Goal: Find specific page/section: Locate a particular part of the current website

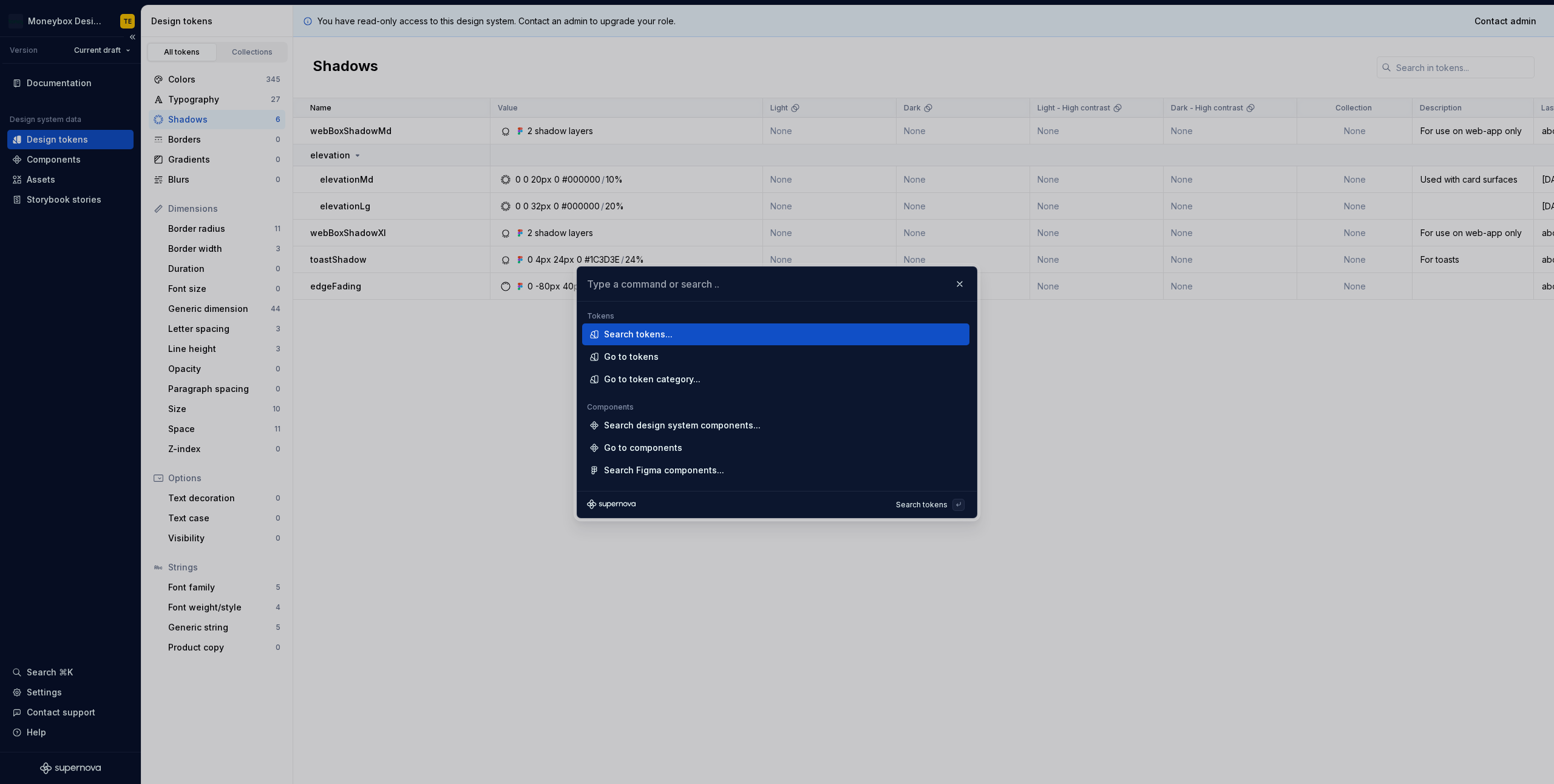
type input "d"
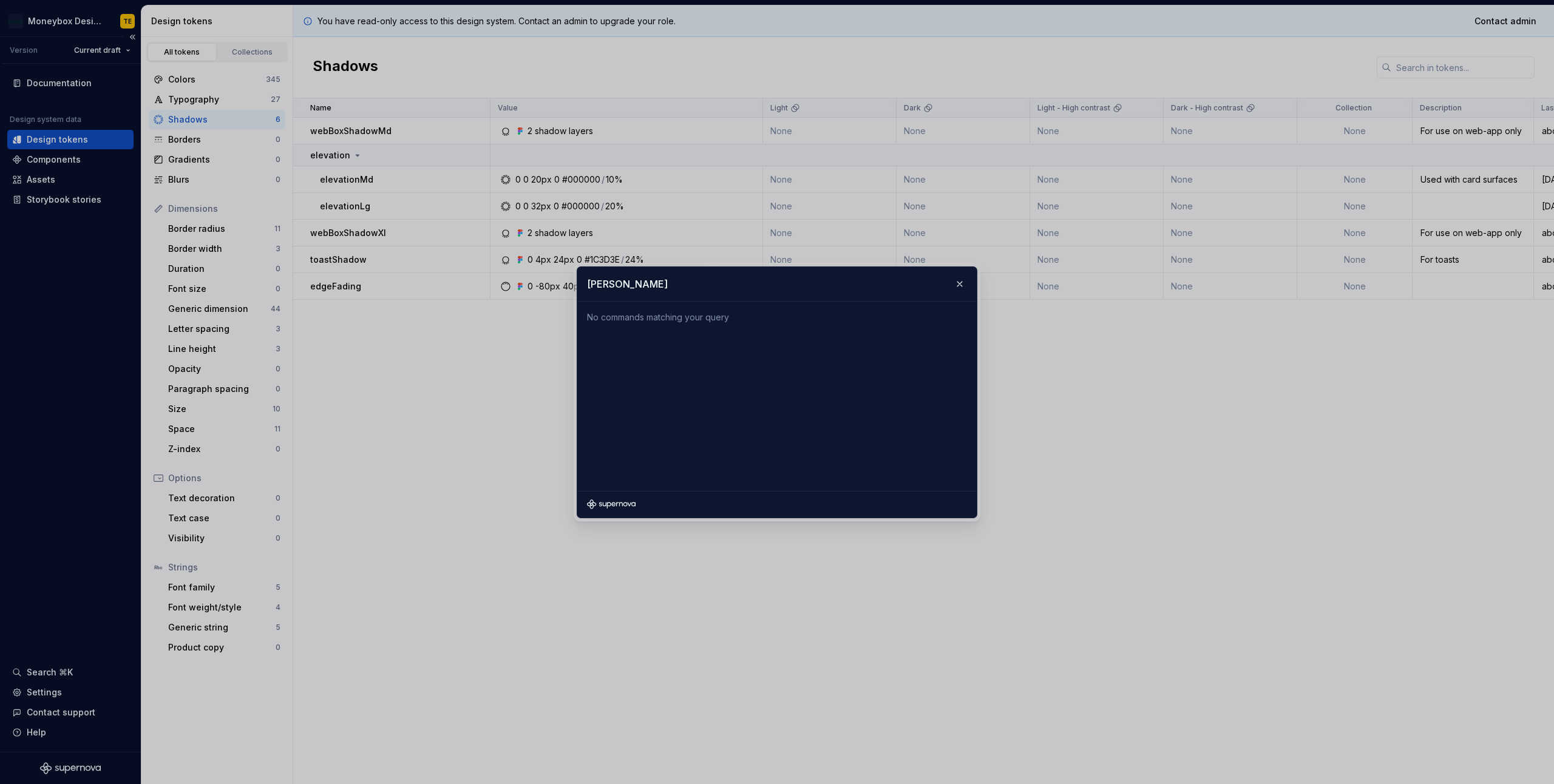
type input "listrow"
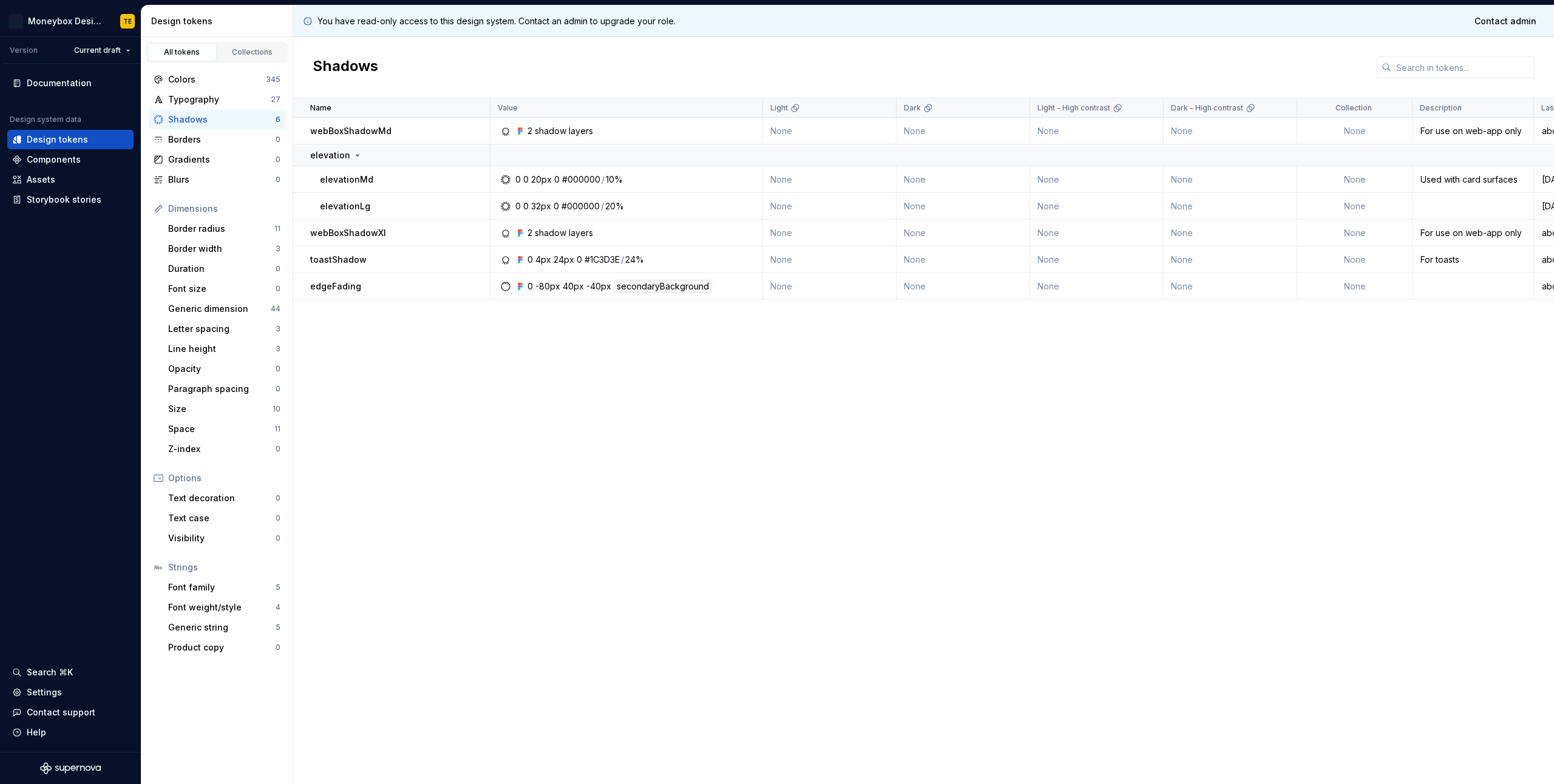
click at [377, 616] on div "Name Value Light Dark Light - High contrast Dark - High contrast Collection Des…" at bounding box center [923, 441] width 1261 height 686
click at [64, 158] on div "Components" at bounding box center [54, 160] width 54 height 12
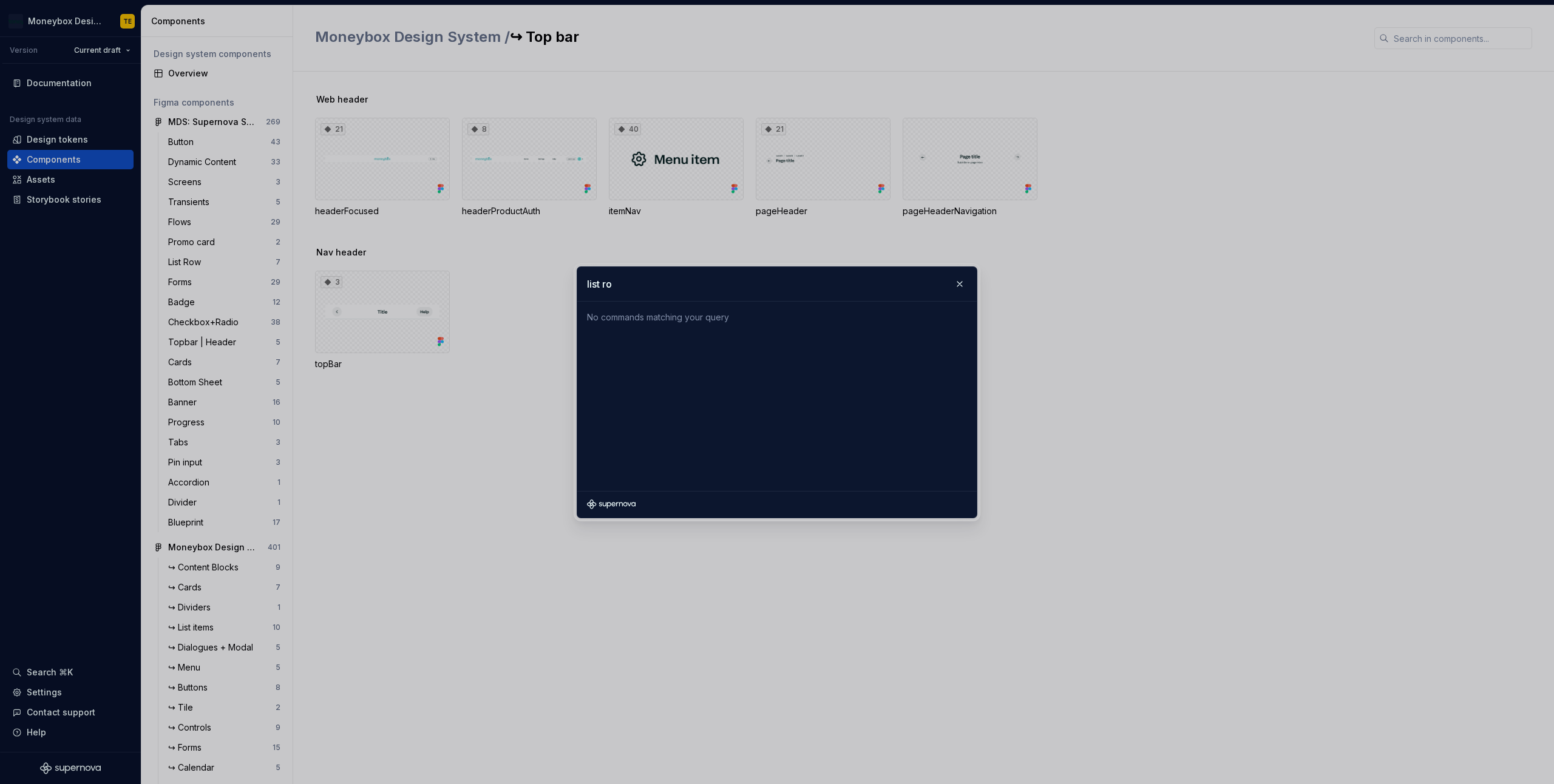
type input "list row"
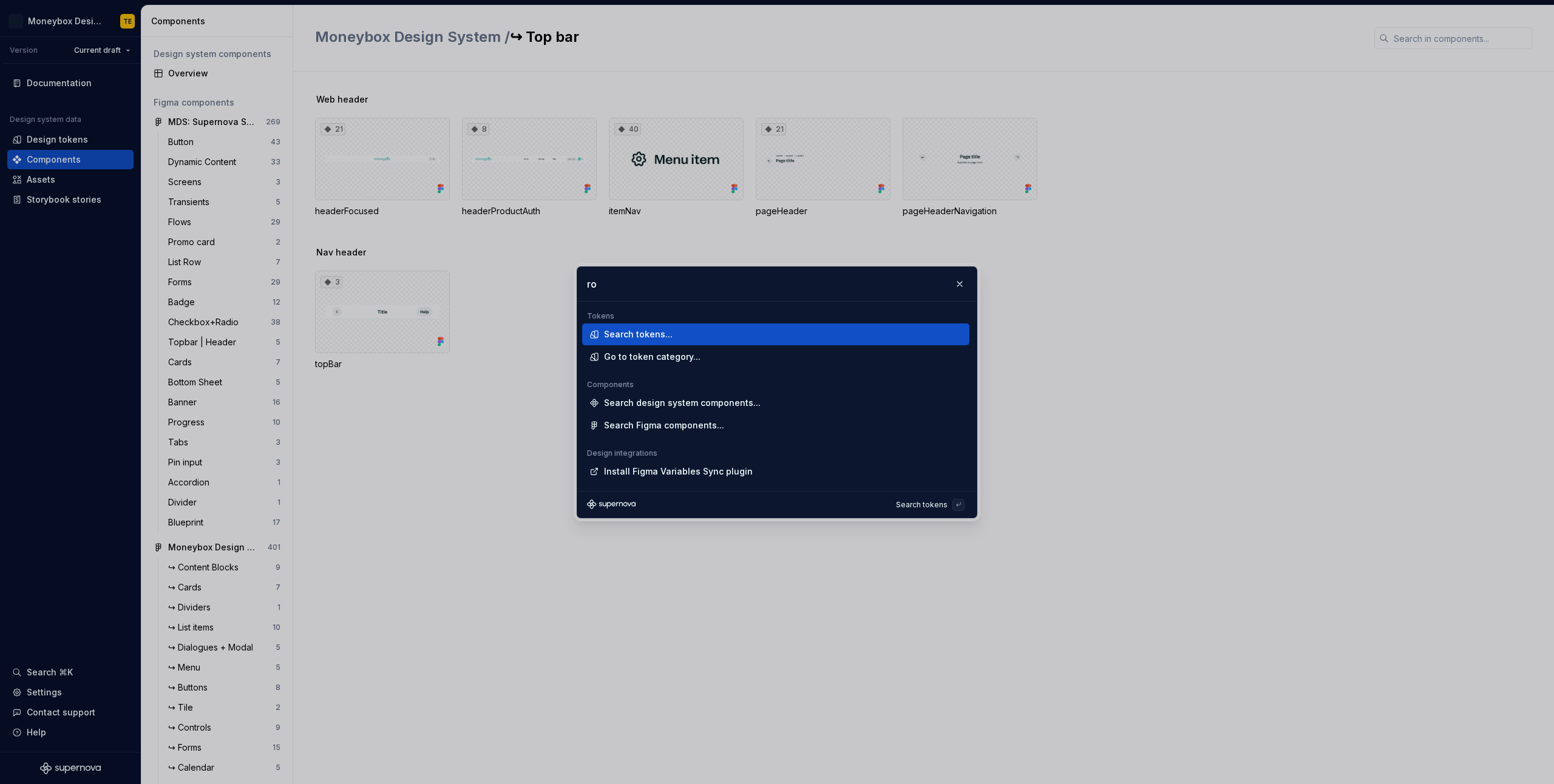
type input "row"
